Goal: Task Accomplishment & Management: Manage account settings

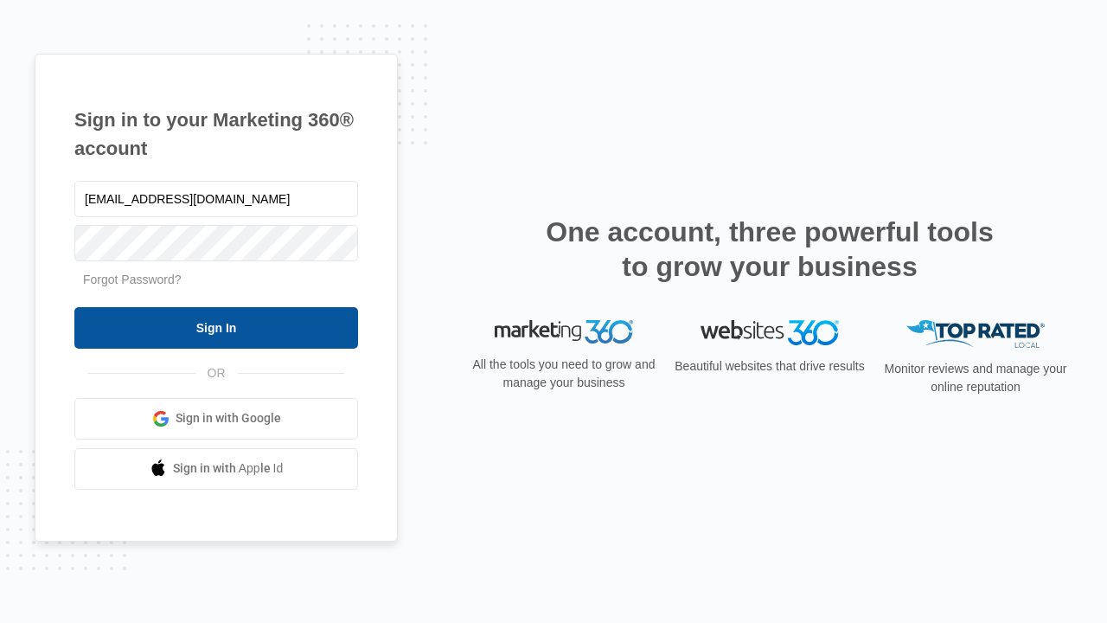
click at [216, 327] on input "Sign In" at bounding box center [216, 328] width 284 height 42
